Goal: Find contact information: Find contact information

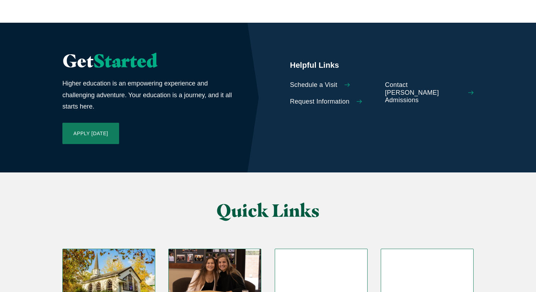
scroll to position [1716, 0]
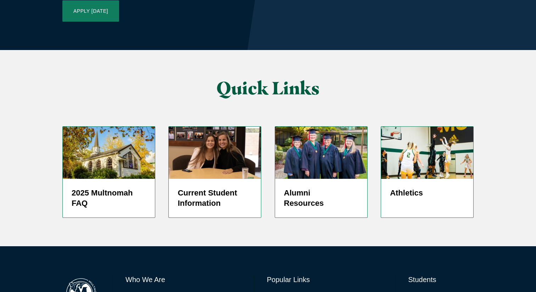
click at [273, 291] on link "Directory" at bounding box center [278, 296] width 23 height 10
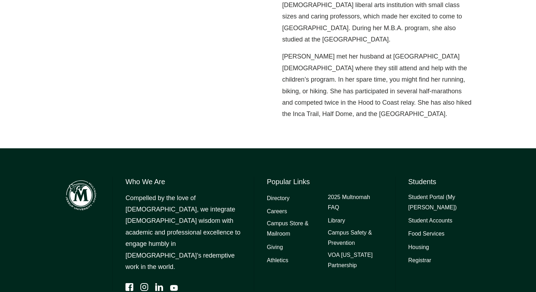
scroll to position [450, 0]
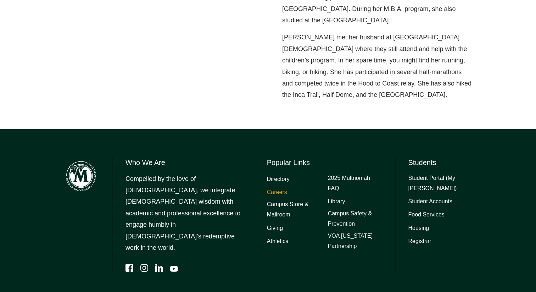
click at [279, 187] on link "Careers" at bounding box center [277, 192] width 20 height 10
click at [280, 174] on link "Directory" at bounding box center [278, 179] width 23 height 10
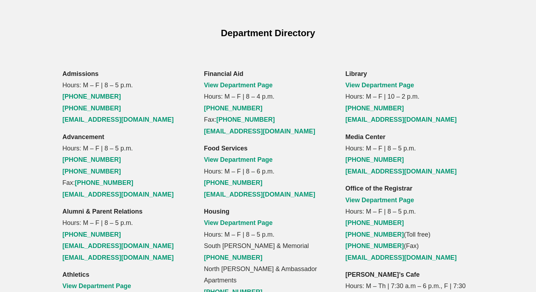
scroll to position [478, 0]
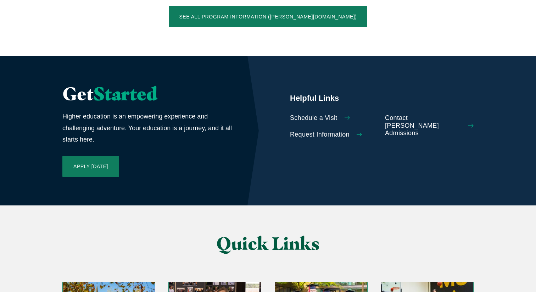
scroll to position [1716, 0]
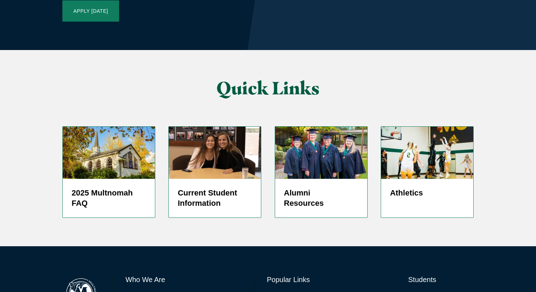
click at [282, 291] on link "Directory" at bounding box center [278, 296] width 23 height 10
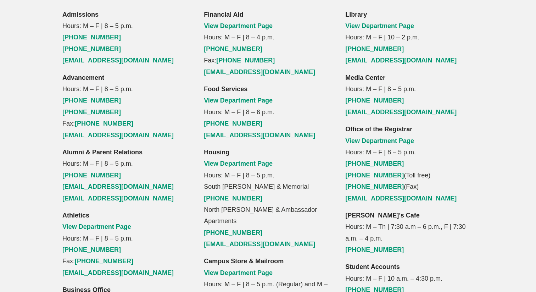
scroll to position [537, 0]
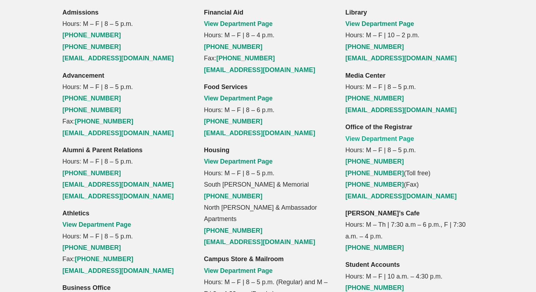
click at [380, 135] on link "View Department Page" at bounding box center [379, 138] width 69 height 7
